Goal: Use online tool/utility: Utilize a website feature to perform a specific function

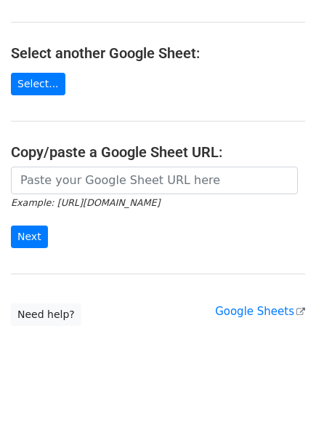
scroll to position [138, 0]
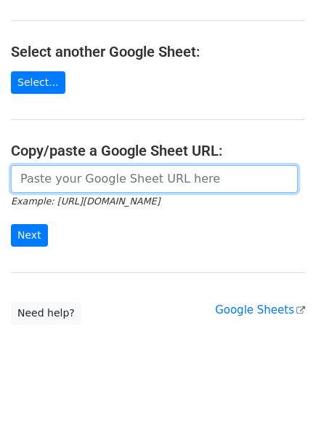
click at [75, 177] on input "url" at bounding box center [154, 179] width 287 height 28
paste input "[URL][DOMAIN_NAME]"
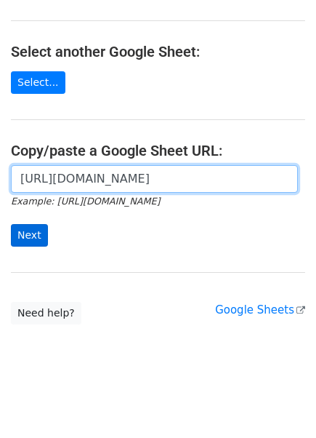
type input "[URL][DOMAIN_NAME]"
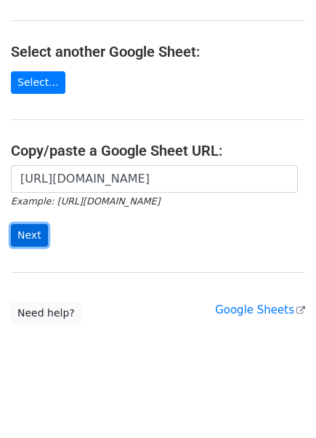
scroll to position [0, 0]
click at [25, 226] on input "Next" at bounding box center [29, 235] width 37 height 23
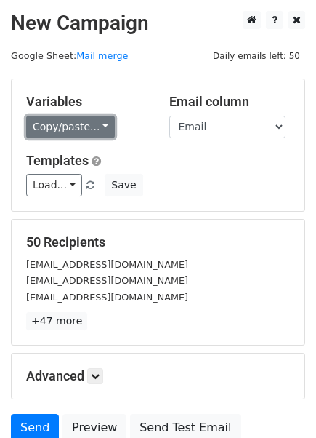
click at [86, 121] on link "Copy/paste..." at bounding box center [70, 127] width 89 height 23
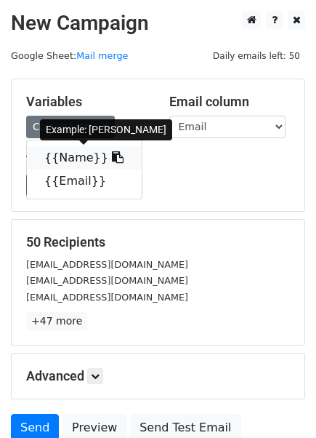
click at [52, 153] on link "{{Name}}" at bounding box center [84, 157] width 115 height 23
